Goal: Task Accomplishment & Management: Use online tool/utility

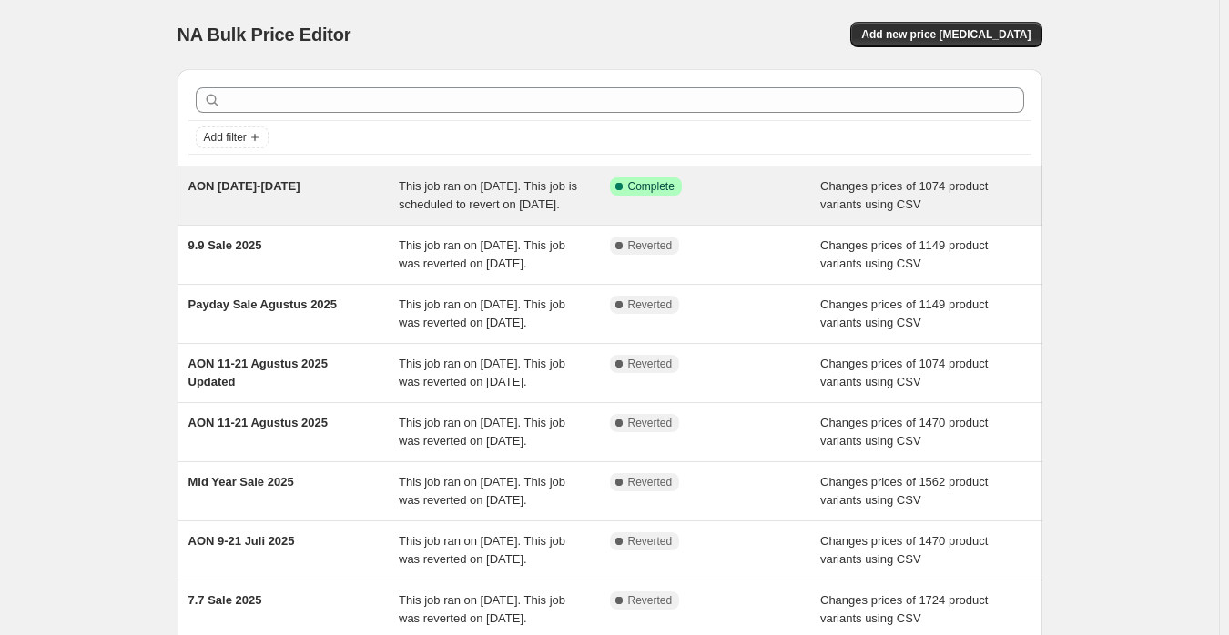
click at [340, 203] on div "AON [DATE]-[DATE]" at bounding box center [293, 195] width 211 height 36
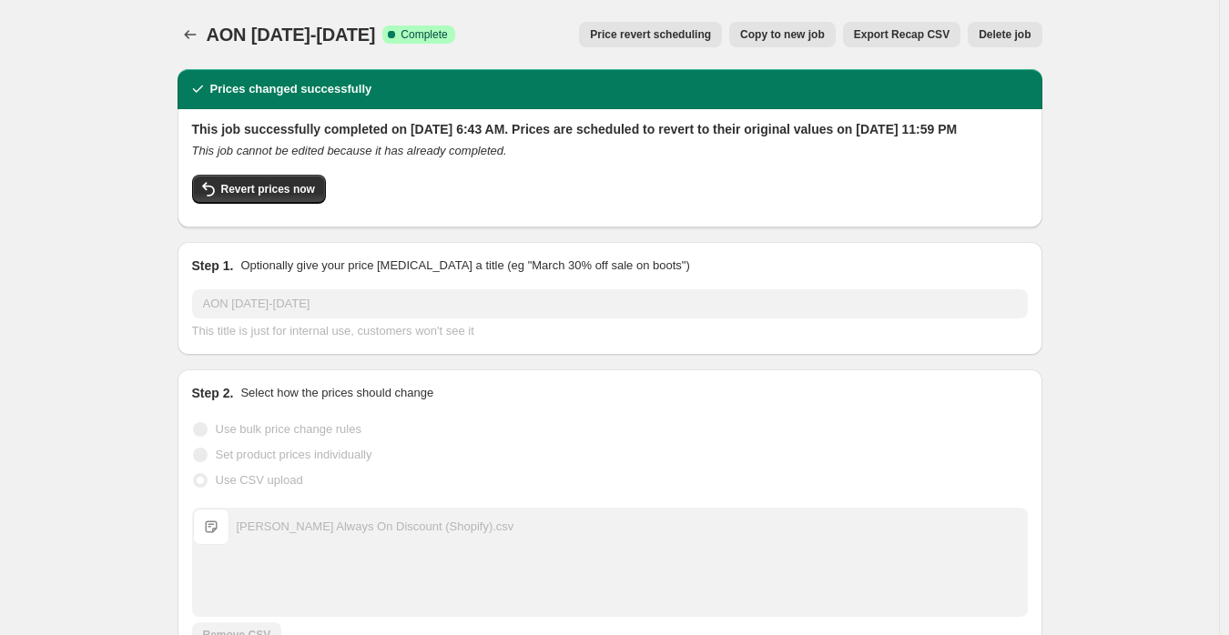
drag, startPoint x: 211, startPoint y: 32, endPoint x: 449, endPoint y: 35, distance: 237.5
click at [449, 35] on div "AON [DATE]-[DATE] Success Complete Complete" at bounding box center [331, 34] width 248 height 25
copy span "AON [DATE]-[DATE]"
click at [268, 204] on button "Revert prices now" at bounding box center [259, 189] width 134 height 29
checkbox input "false"
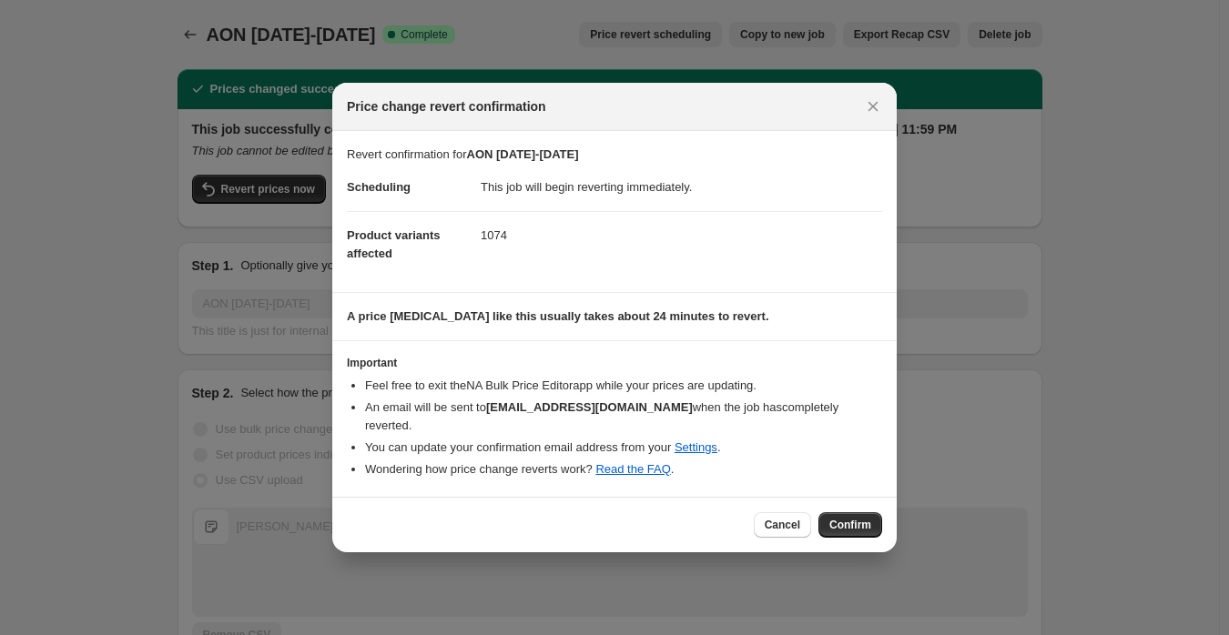
click at [851, 520] on span "Confirm" at bounding box center [850, 525] width 42 height 15
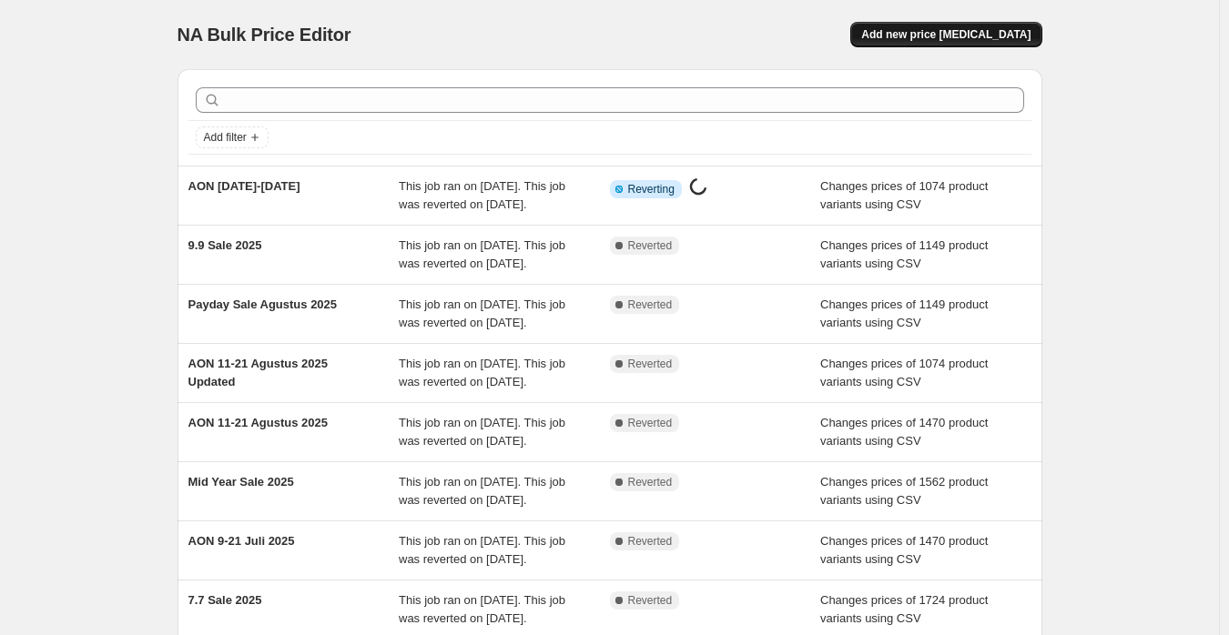
click at [982, 40] on span "Add new price [MEDICAL_DATA]" at bounding box center [945, 34] width 169 height 15
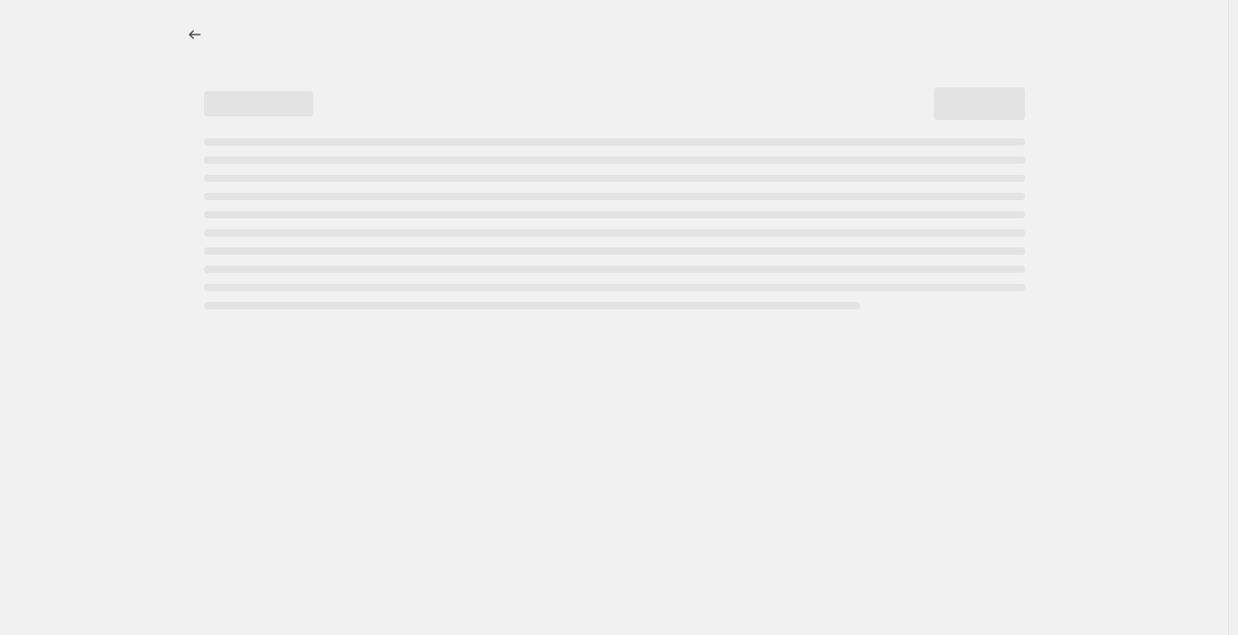
select select "percentage"
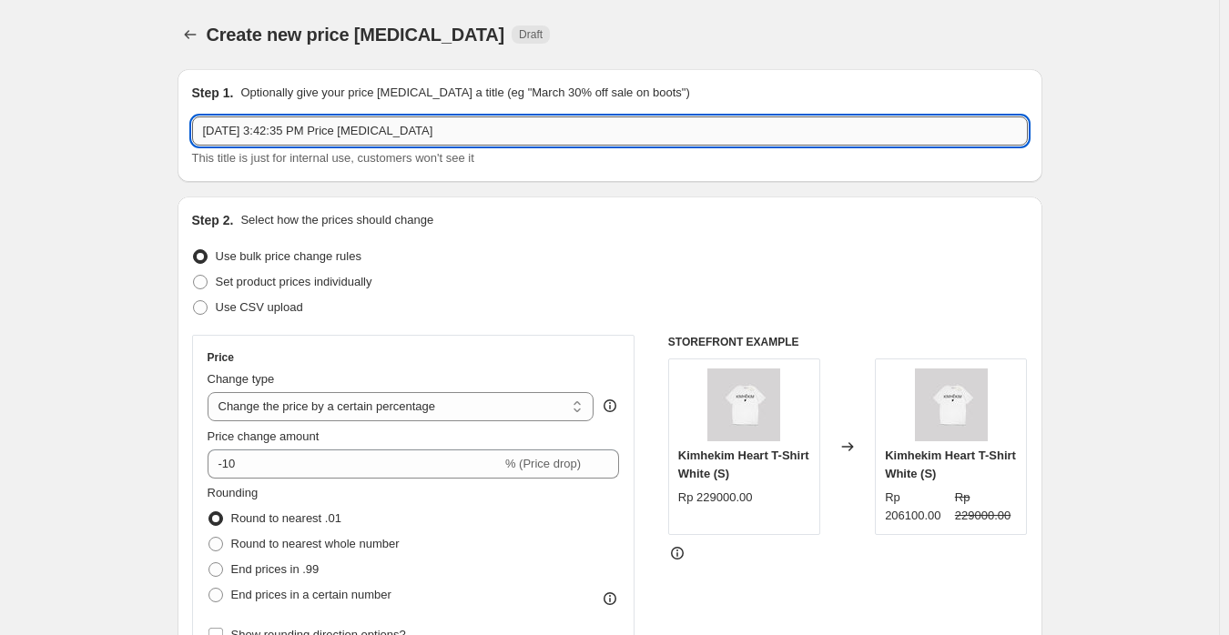
click at [454, 134] on input "[DATE] 3:42:35 PM Price [MEDICAL_DATA]" at bounding box center [609, 130] width 835 height 29
paste input "AON [DATE]-[DATE]"
type input "AON [DATE]-[DATE] - Updated"
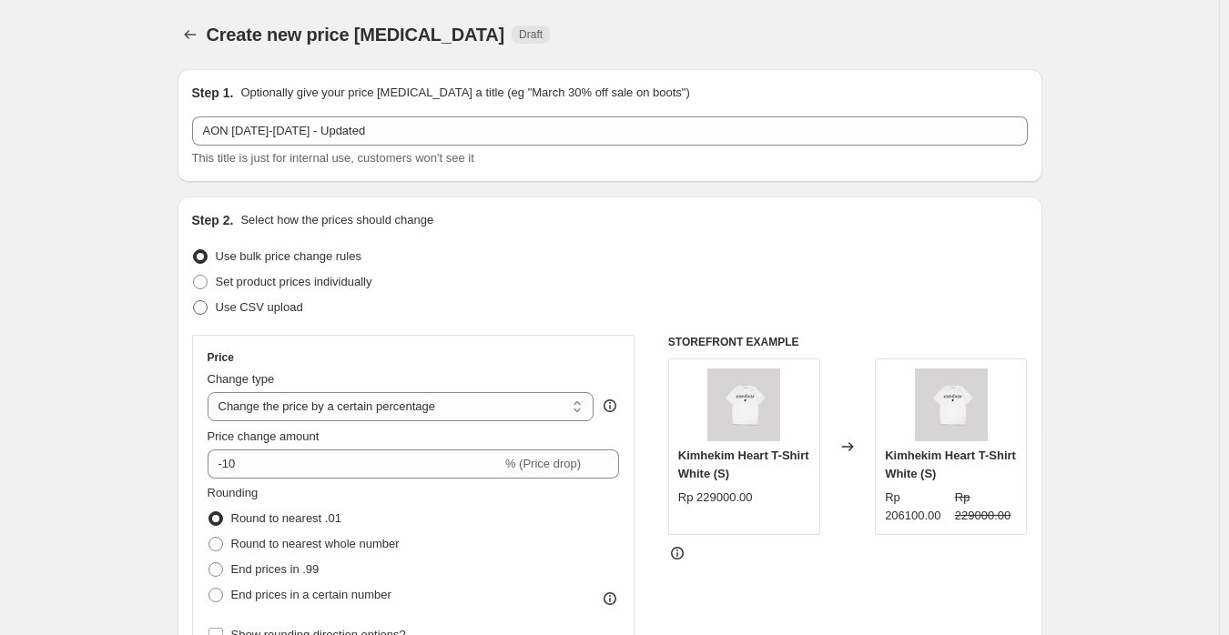
drag, startPoint x: 268, startPoint y: 306, endPoint x: 288, endPoint y: 305, distance: 19.1
click at [268, 305] on span "Use CSV upload" at bounding box center [259, 307] width 87 height 14
click at [194, 301] on input "Use CSV upload" at bounding box center [193, 300] width 1 height 1
radio input "true"
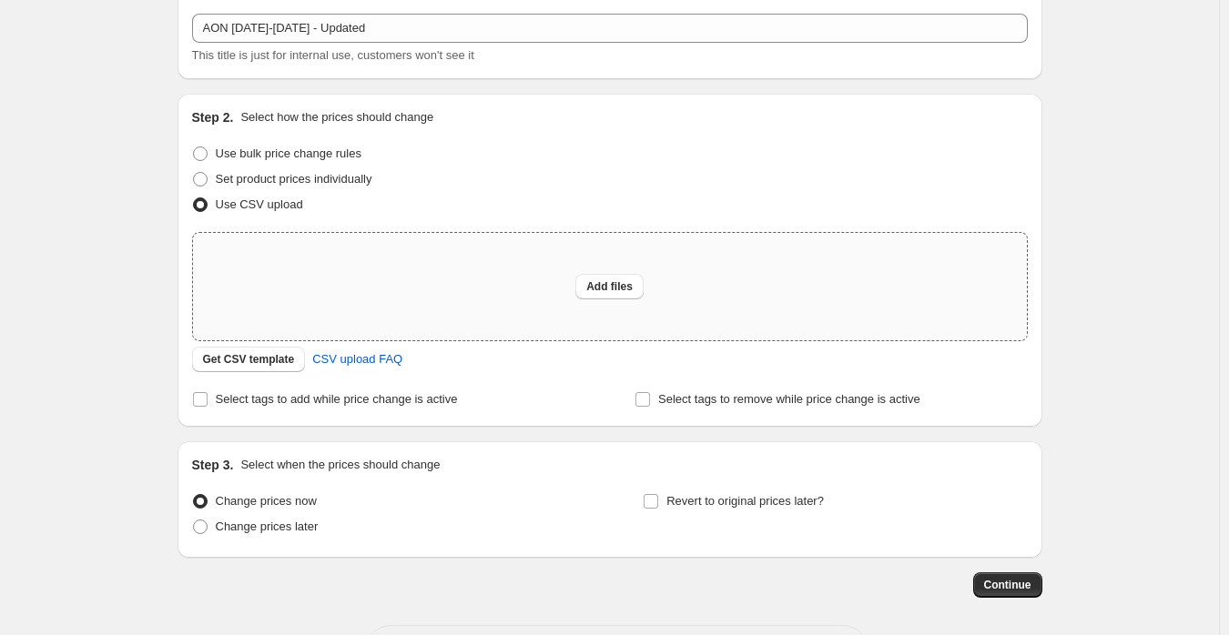
scroll to position [177, 0]
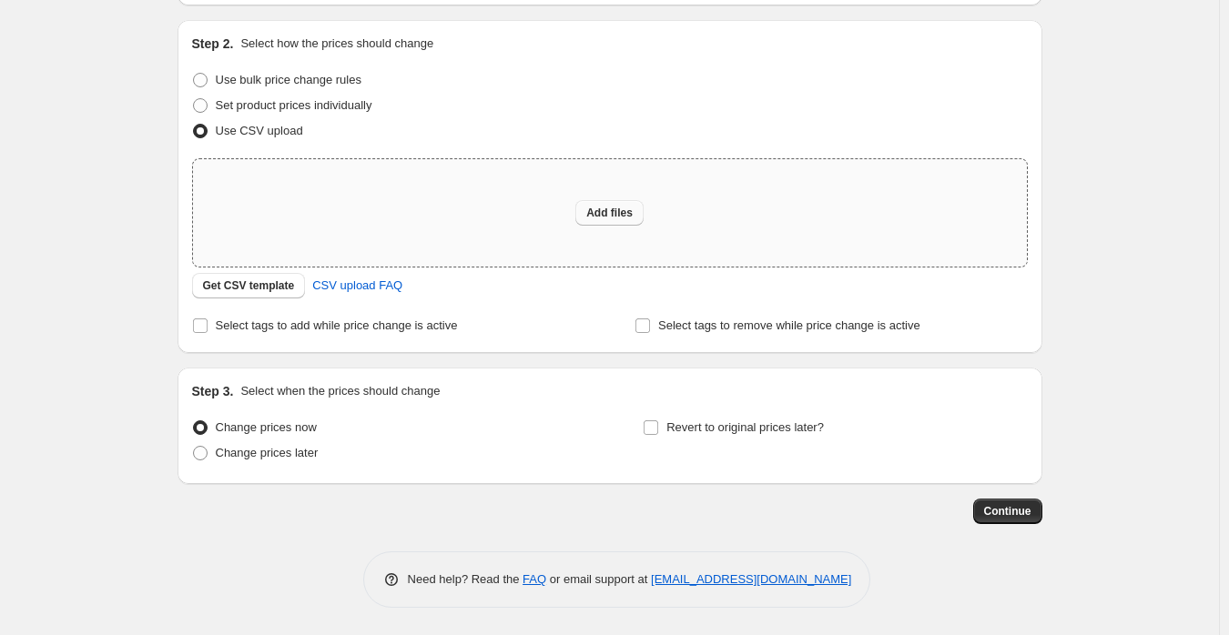
click at [617, 208] on span "Add files" at bounding box center [609, 213] width 46 height 15
type input "C:\fakepath\[PERSON_NAME] Always On Discount (Shopify).csv"
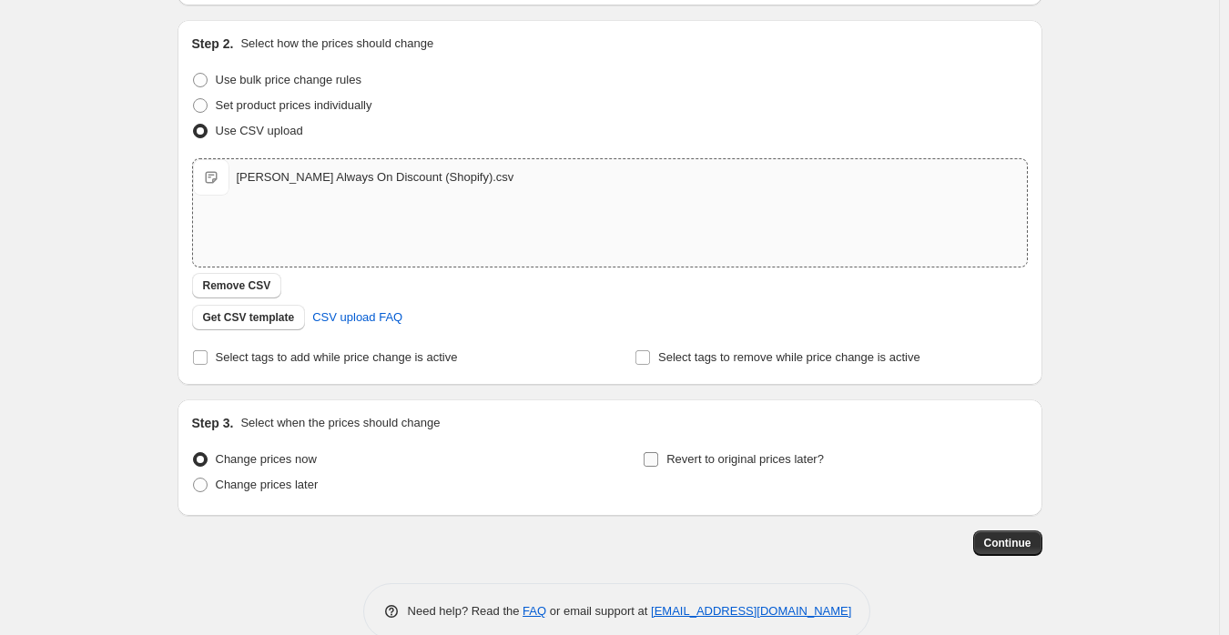
click at [742, 456] on span "Revert to original prices later?" at bounding box center [744, 459] width 157 height 14
click at [658, 456] on input "Revert to original prices later?" at bounding box center [650, 459] width 15 height 15
checkbox input "true"
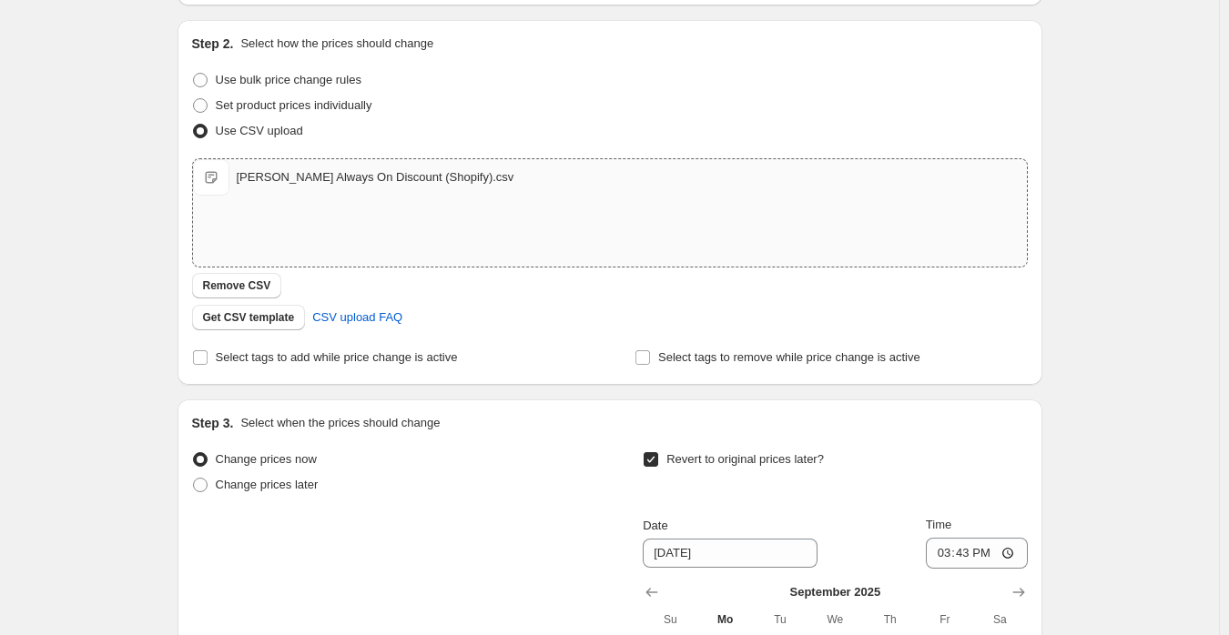
scroll to position [520, 0]
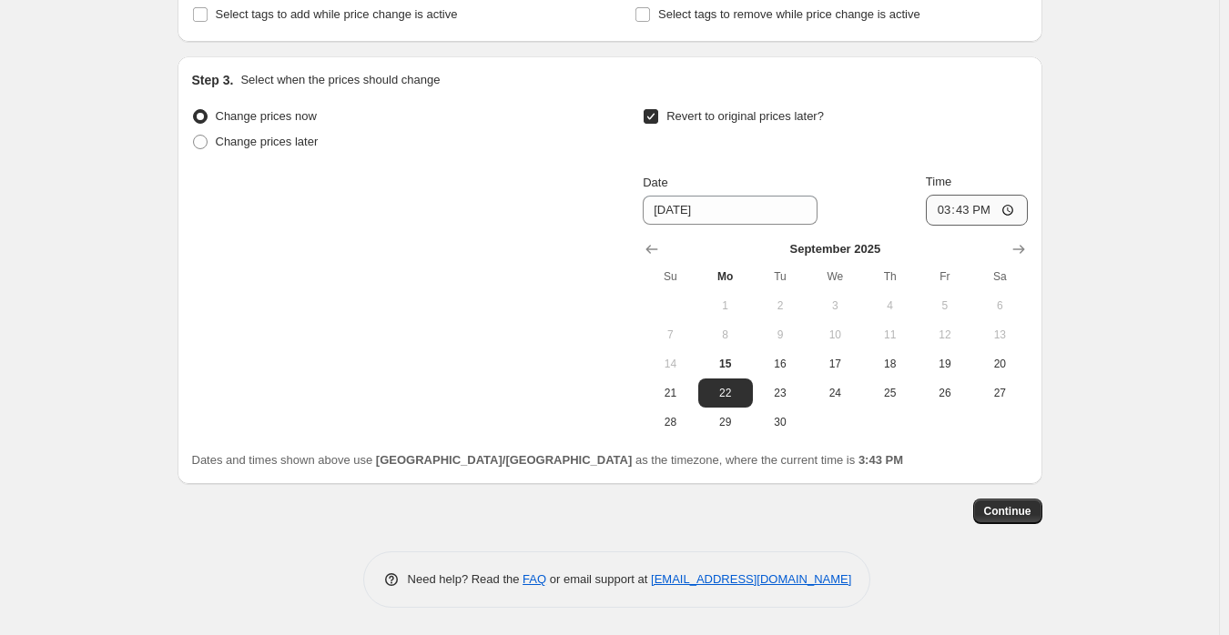
drag, startPoint x: 672, startPoint y: 388, endPoint x: 1007, endPoint y: 214, distance: 377.3
click at [671, 389] on span "21" at bounding box center [670, 393] width 40 height 15
type input "[DATE]"
click at [947, 208] on input "15:43" at bounding box center [977, 210] width 102 height 31
type input "23:59"
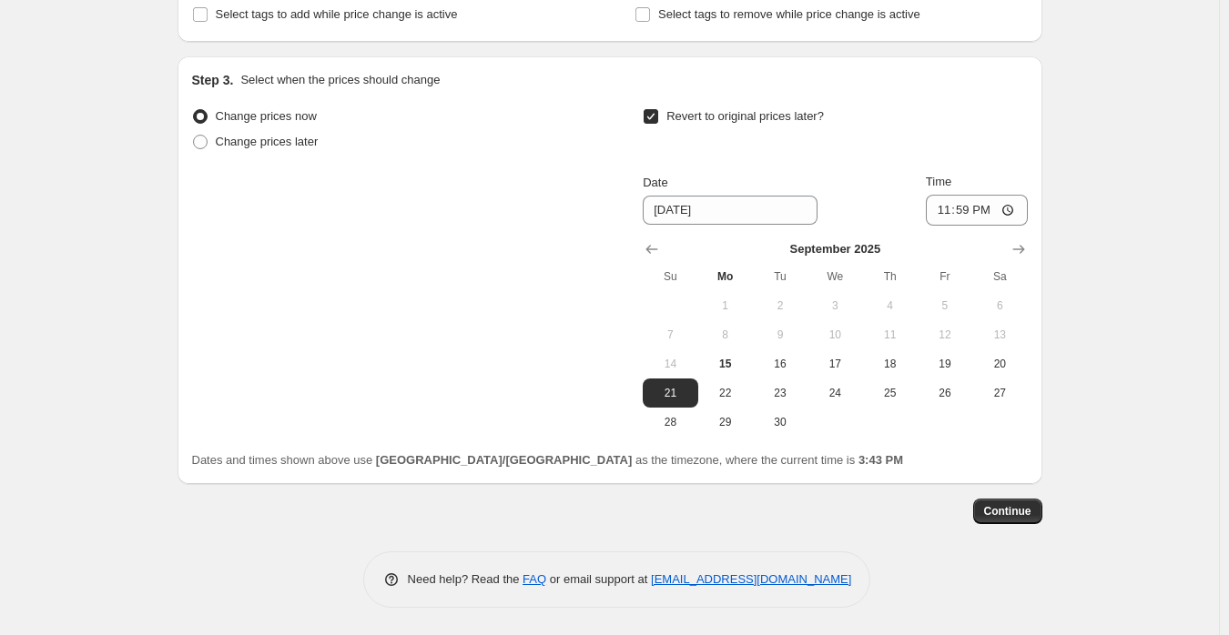
click at [1161, 249] on div "Create new price [MEDICAL_DATA]. This page is ready Create new price [MEDICAL_D…" at bounding box center [609, 57] width 1219 height 1155
click at [1027, 517] on span "Continue" at bounding box center [1007, 511] width 47 height 15
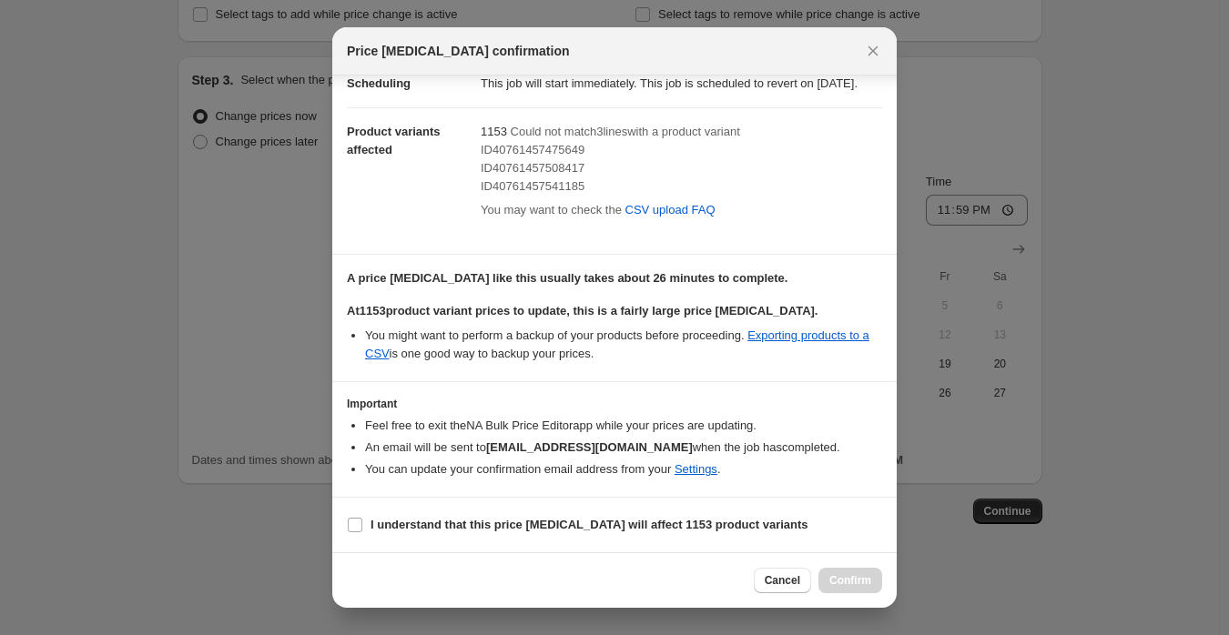
scroll to position [66, 0]
click at [549, 523] on b "I understand that this price [MEDICAL_DATA] will affect 1153 product variants" at bounding box center [589, 525] width 438 height 14
click at [362, 523] on input "I understand that this price [MEDICAL_DATA] will affect 1153 product variants" at bounding box center [355, 525] width 15 height 15
checkbox input "true"
click at [843, 582] on span "Confirm" at bounding box center [850, 580] width 42 height 15
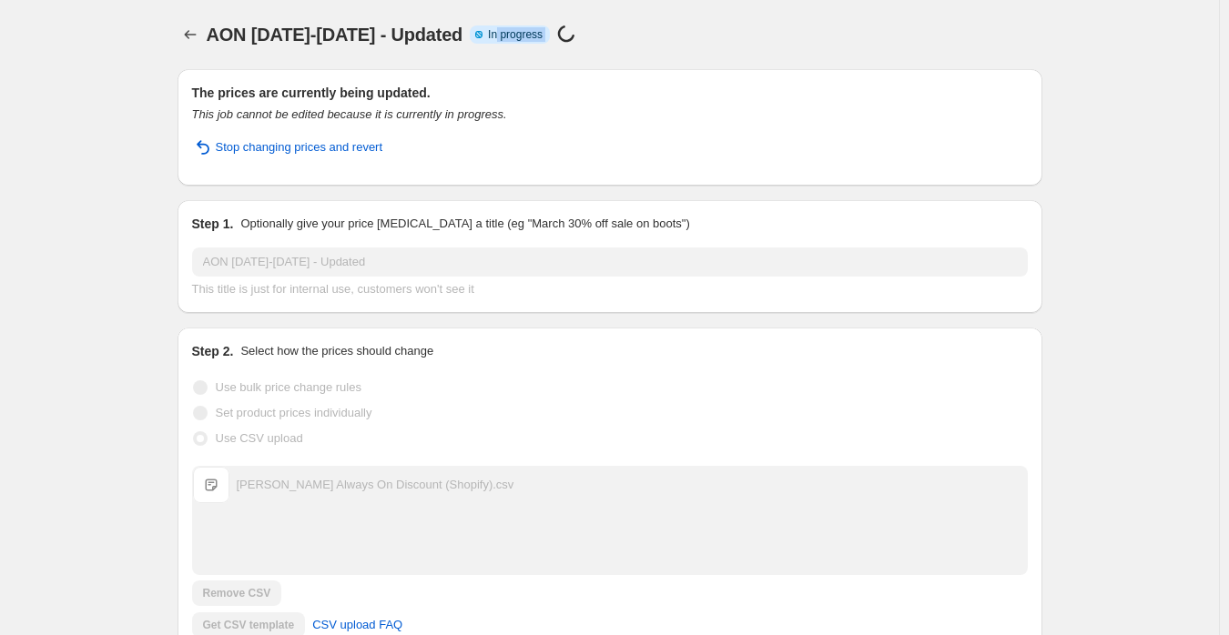
drag, startPoint x: 572, startPoint y: 33, endPoint x: 717, endPoint y: 35, distance: 145.6
click at [682, 35] on div "AON [DATE]-[DATE] - Updated Info Partially complete In progress Price [MEDICAL_…" at bounding box center [506, 34] width 599 height 25
click at [752, 36] on div "AON [DATE]-[DATE] - Updated Info Partially complete In progress Price [MEDICAL_…" at bounding box center [506, 34] width 599 height 25
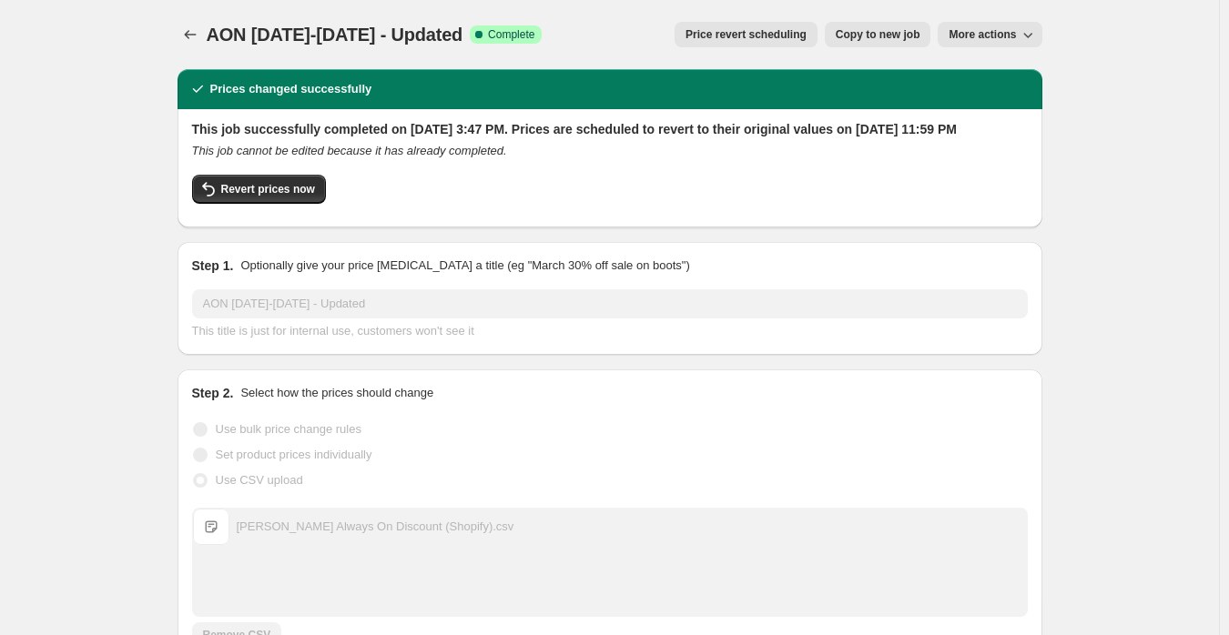
drag, startPoint x: 213, startPoint y: 30, endPoint x: 537, endPoint y: 28, distance: 324.0
click at [537, 28] on div "AON [DATE]-[DATE] - Updated Success Complete Complete" at bounding box center [375, 34] width 336 height 25
copy span "AON [DATE]-[DATE] - Updated"
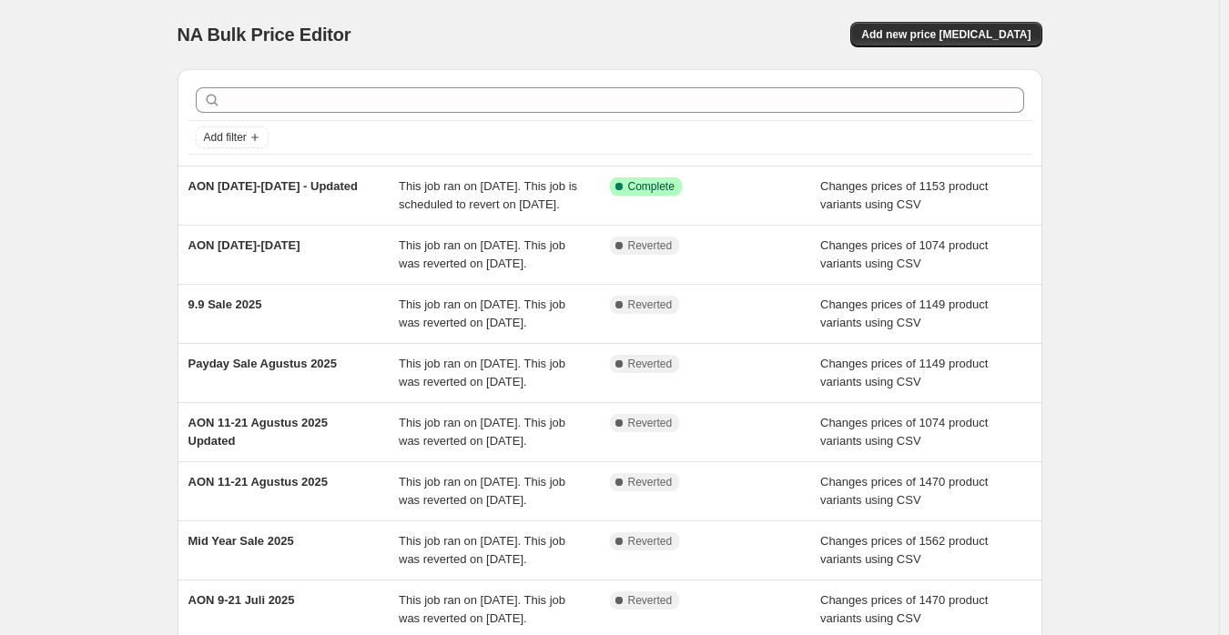
click at [725, 31] on div "Add new price [MEDICAL_DATA]" at bounding box center [825, 34] width 434 height 25
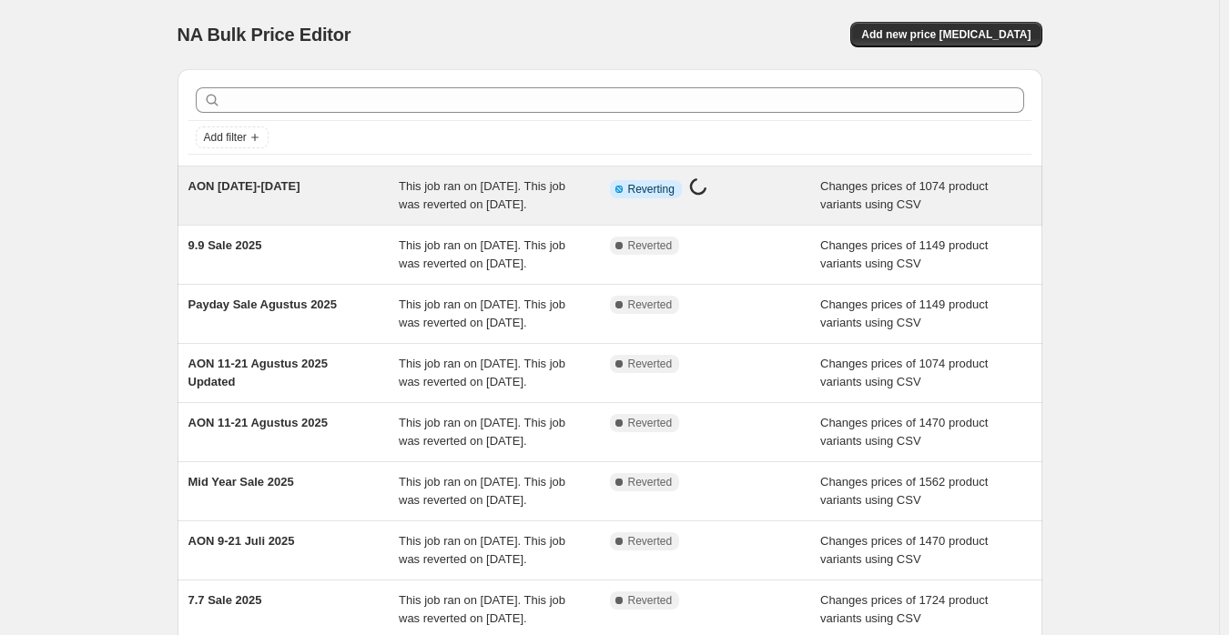
click at [506, 201] on span "This job ran on [DATE]. This job was reverted on [DATE]." at bounding box center [482, 195] width 167 height 32
